Goal: Information Seeking & Learning: Understand process/instructions

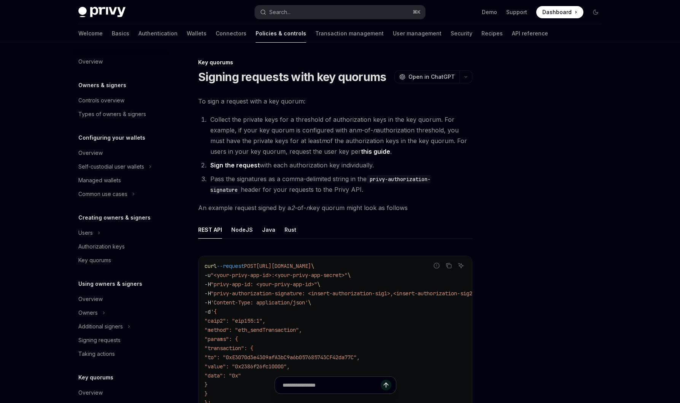
scroll to position [133, 0]
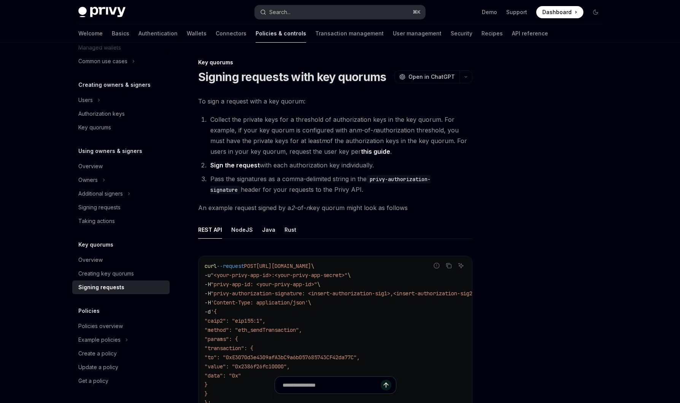
click at [304, 14] on button "Search... ⌘ K" at bounding box center [340, 12] width 170 height 14
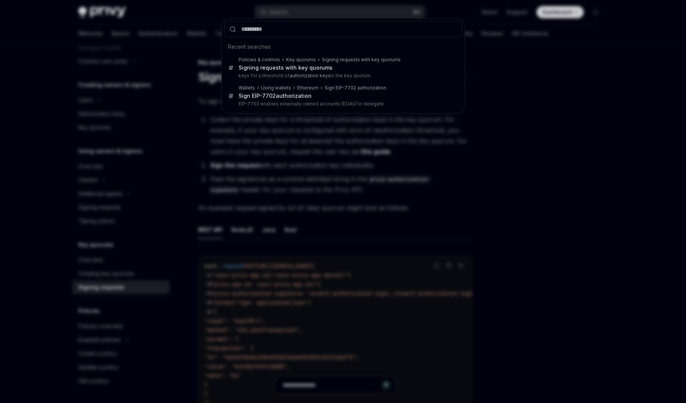
click at [301, 35] on input "text" at bounding box center [343, 29] width 238 height 16
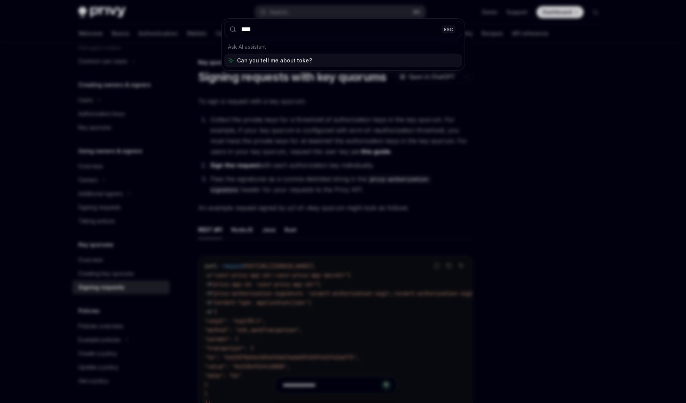
type input "*****"
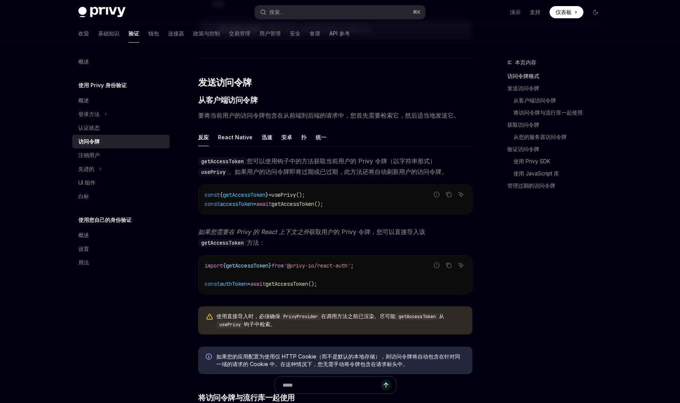
scroll to position [263, 0]
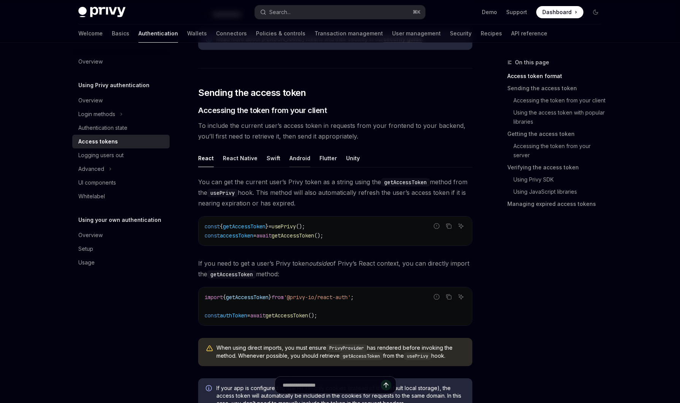
click at [290, 158] on div "Android" at bounding box center [300, 158] width 21 height 18
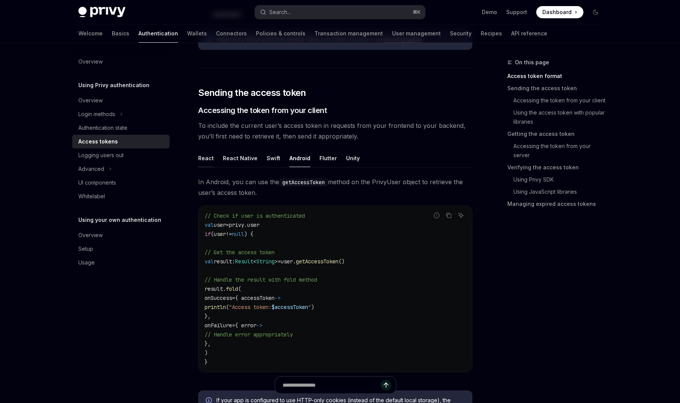
click at [202, 160] on div "React" at bounding box center [206, 158] width 16 height 18
type textarea "*"
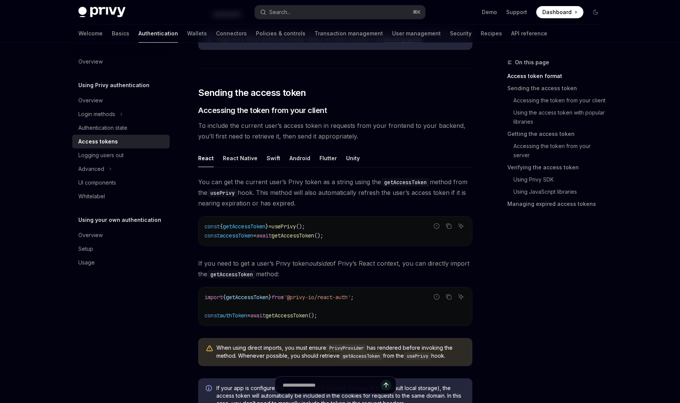
click at [314, 235] on span "getAccessToken" at bounding box center [293, 235] width 43 height 7
copy span "getAccessToken"
